Goal: Register for event/course

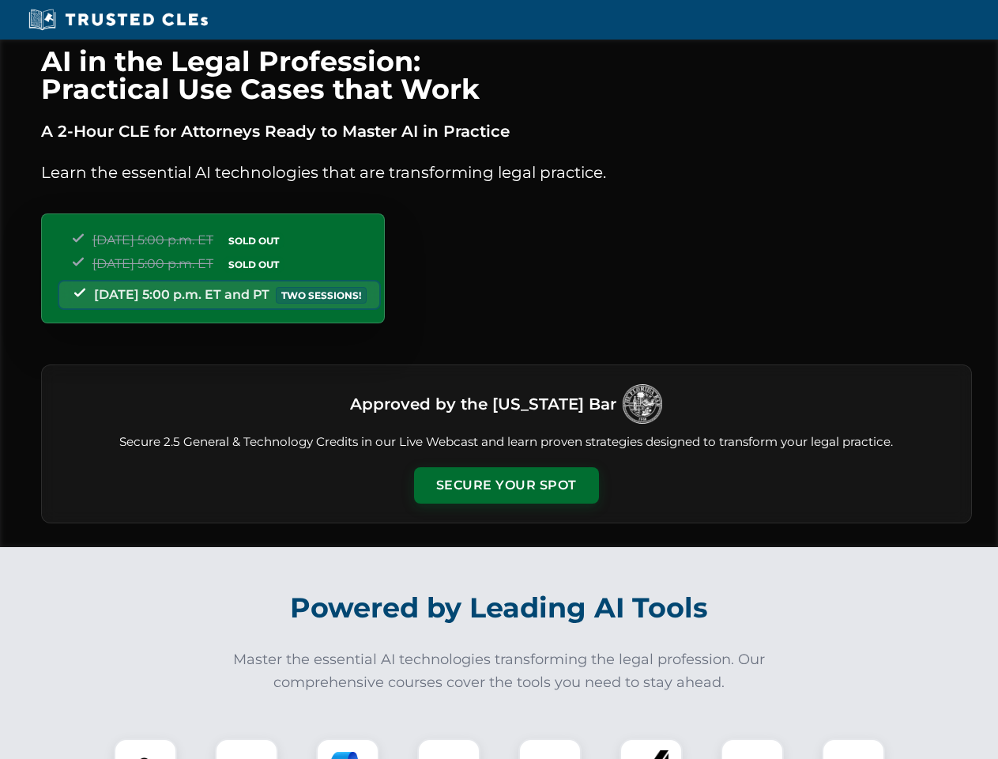
click at [506, 485] on button "Secure Your Spot" at bounding box center [506, 485] width 185 height 36
